Goal: Find specific page/section: Find specific page/section

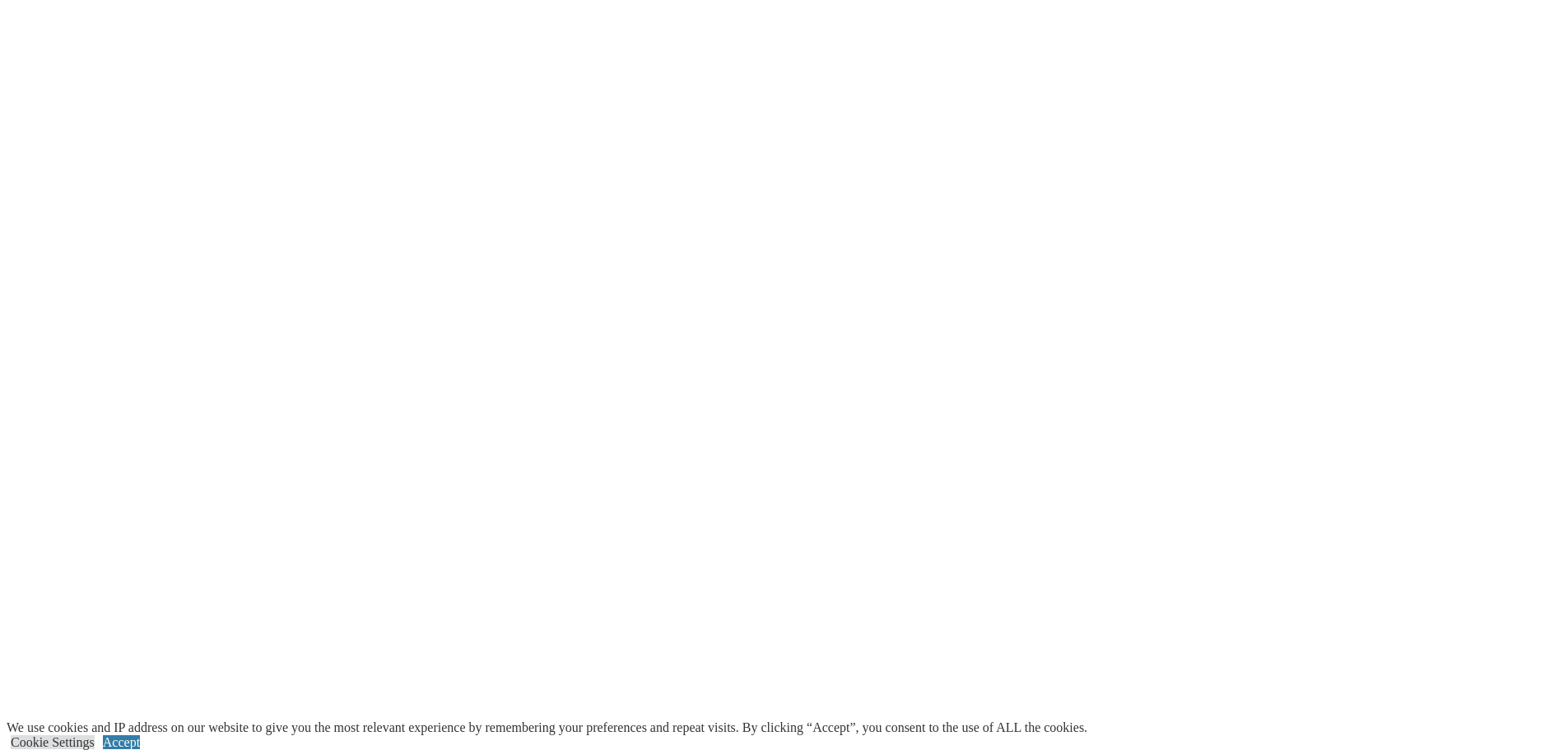
scroll to position [4104, 0]
drag, startPoint x: 1580, startPoint y: 52, endPoint x: 1580, endPoint y: 656, distance: 604.0
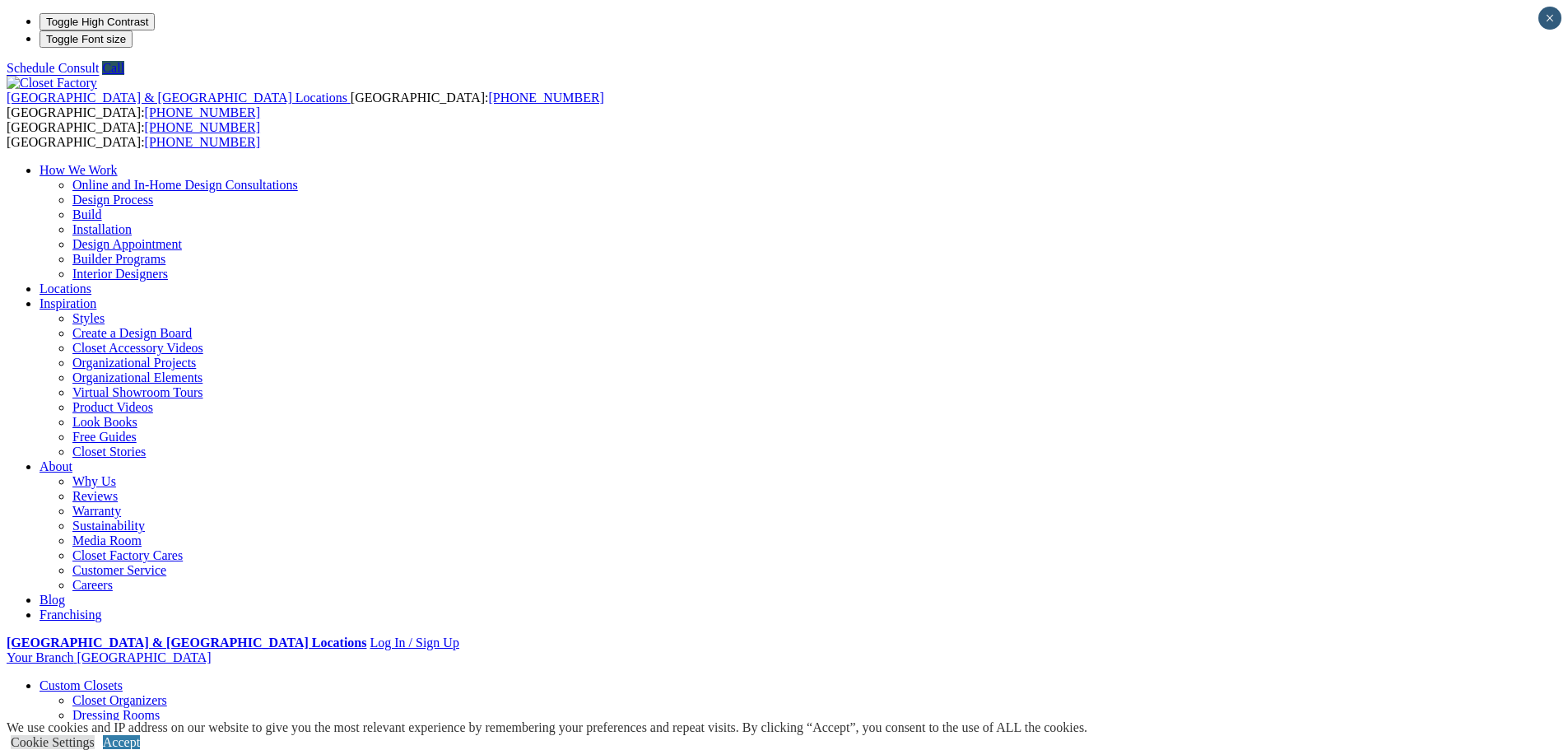
type input "*****"
drag, startPoint x: 572, startPoint y: 281, endPoint x: 786, endPoint y: 277, distance: 214.0
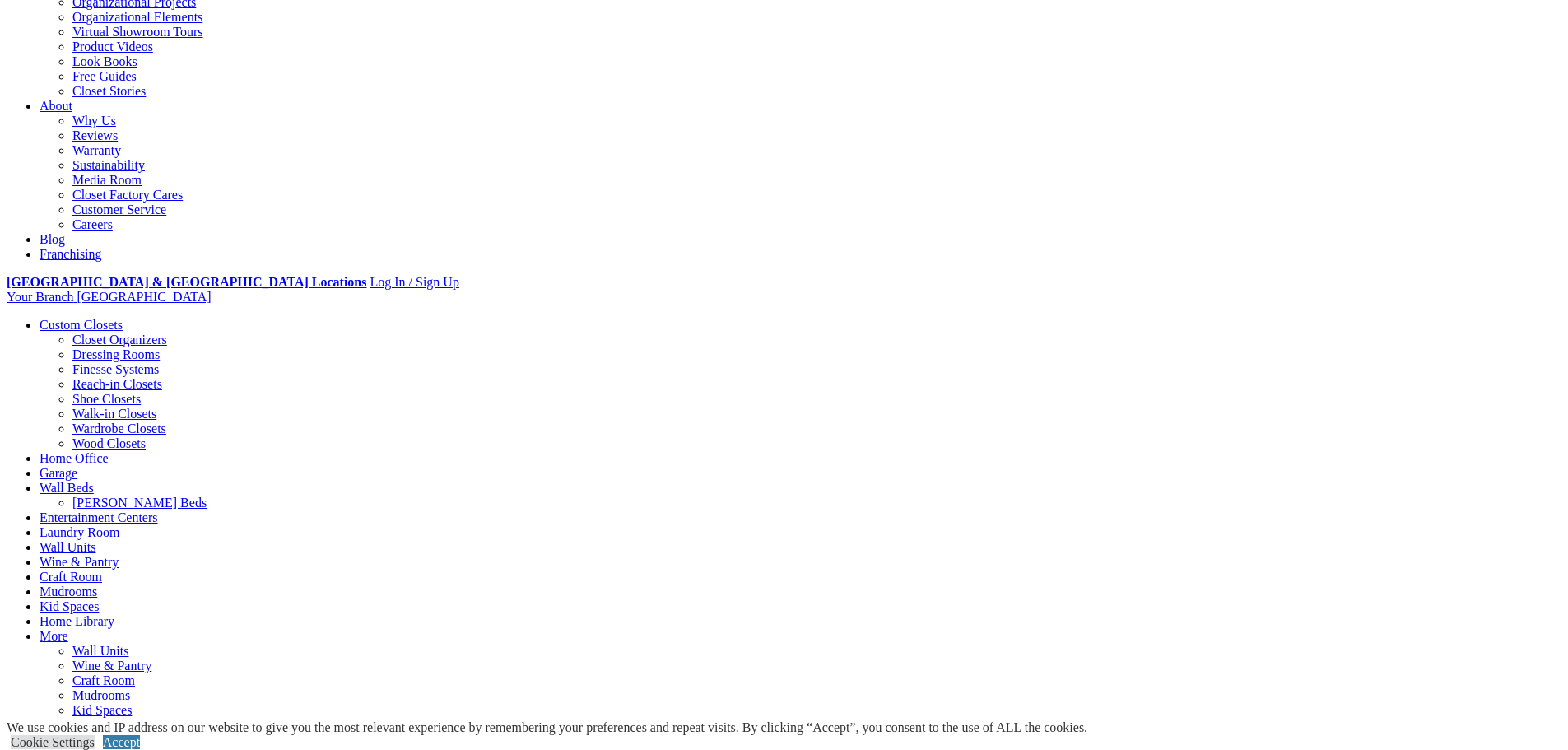
scroll to position [472, 0]
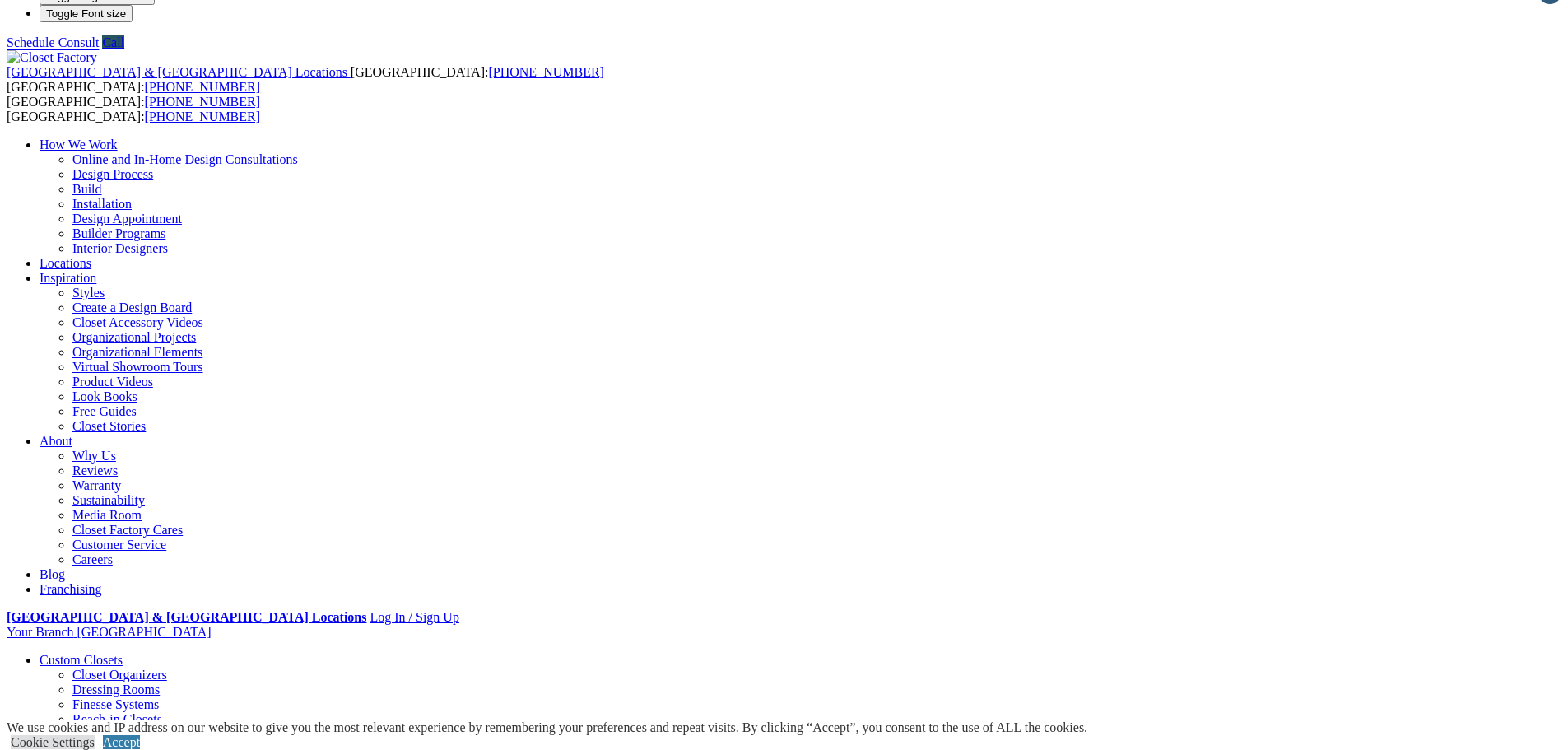
scroll to position [0, 0]
